Goal: Book appointment/travel/reservation

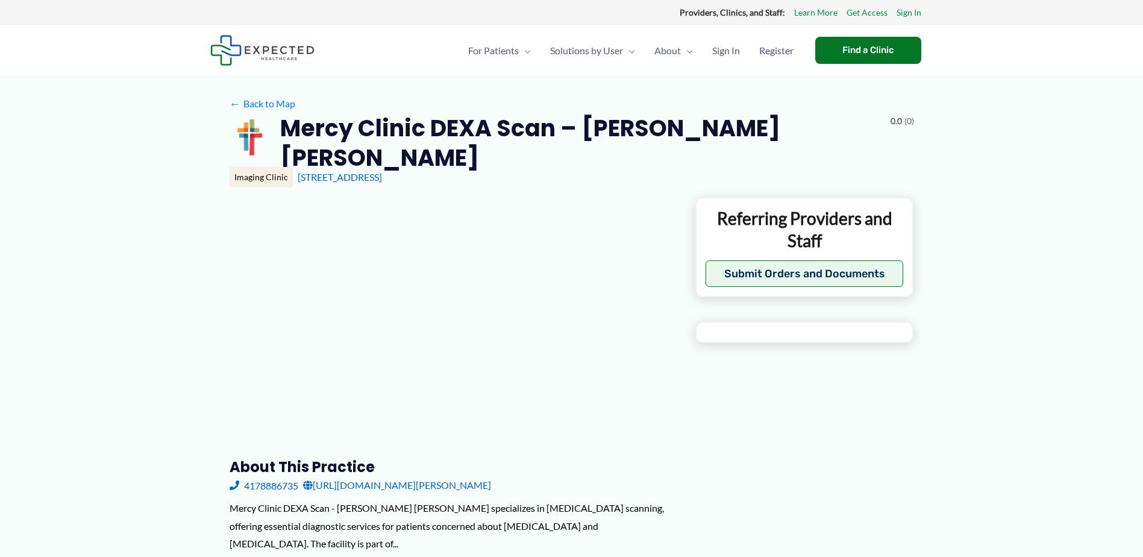
type input "**********"
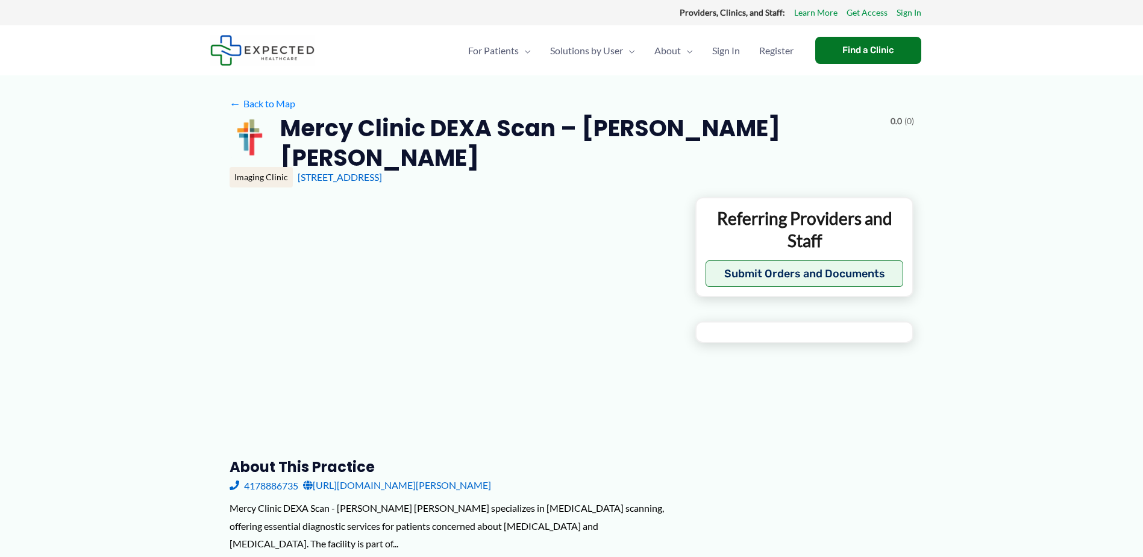
type input "**********"
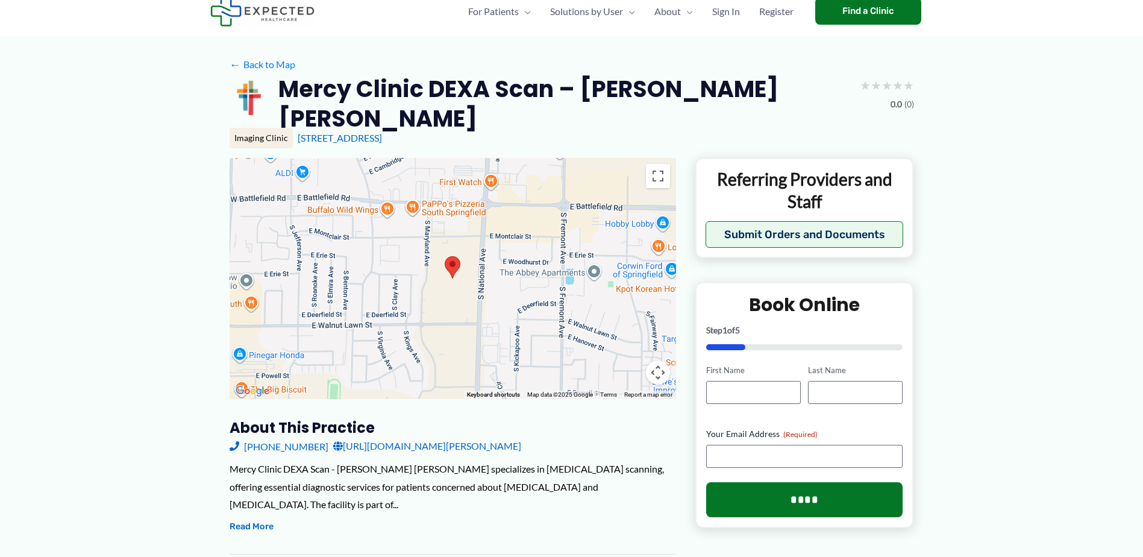
scroll to position [60, 0]
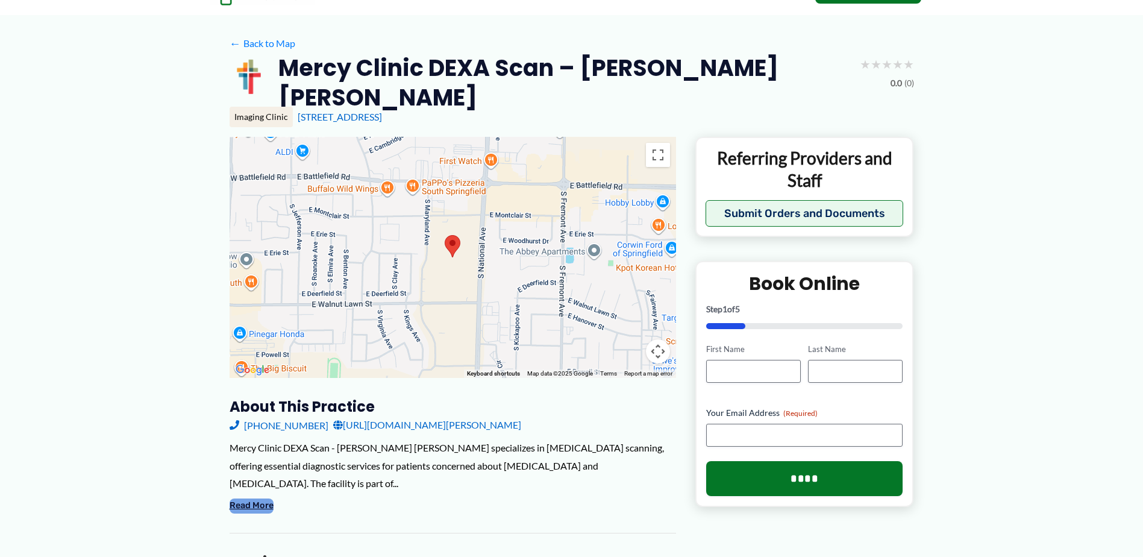
click at [239, 498] on button "Read More" at bounding box center [252, 505] width 44 height 14
